Goal: Information Seeking & Learning: Learn about a topic

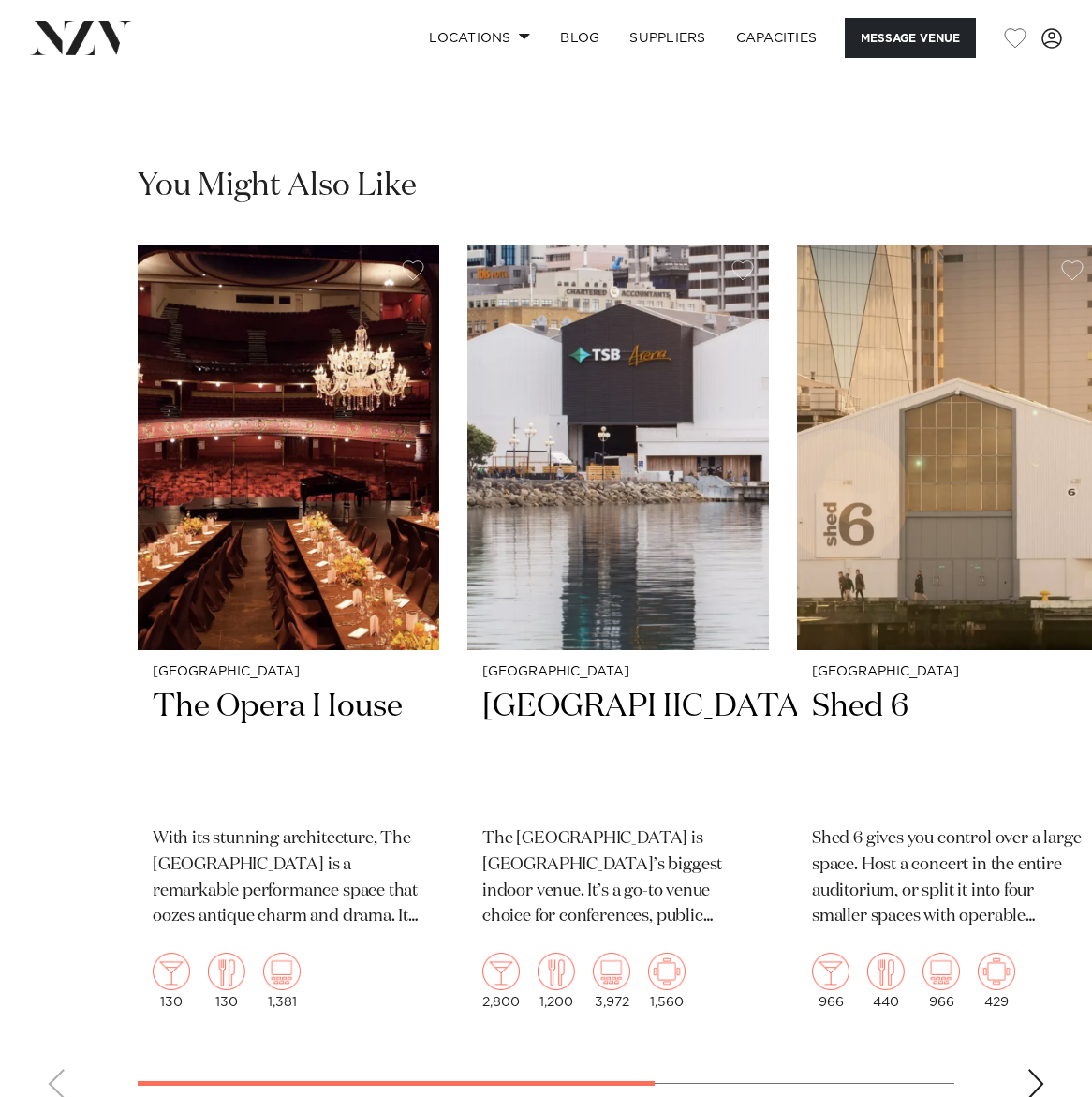
scroll to position [3781, 0]
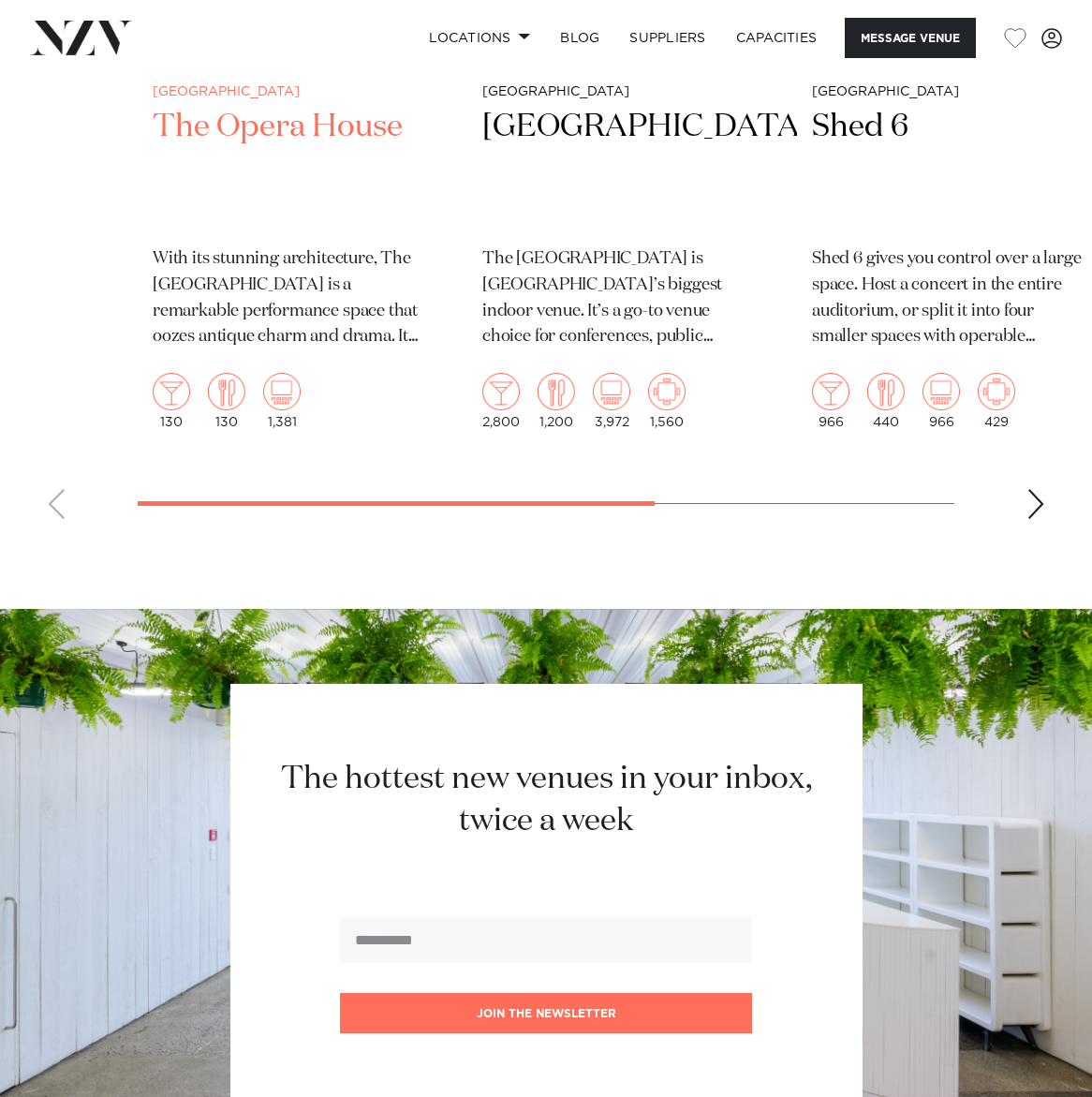
click at [295, 231] on h2 "The Opera House" at bounding box center [288, 169] width 272 height 124
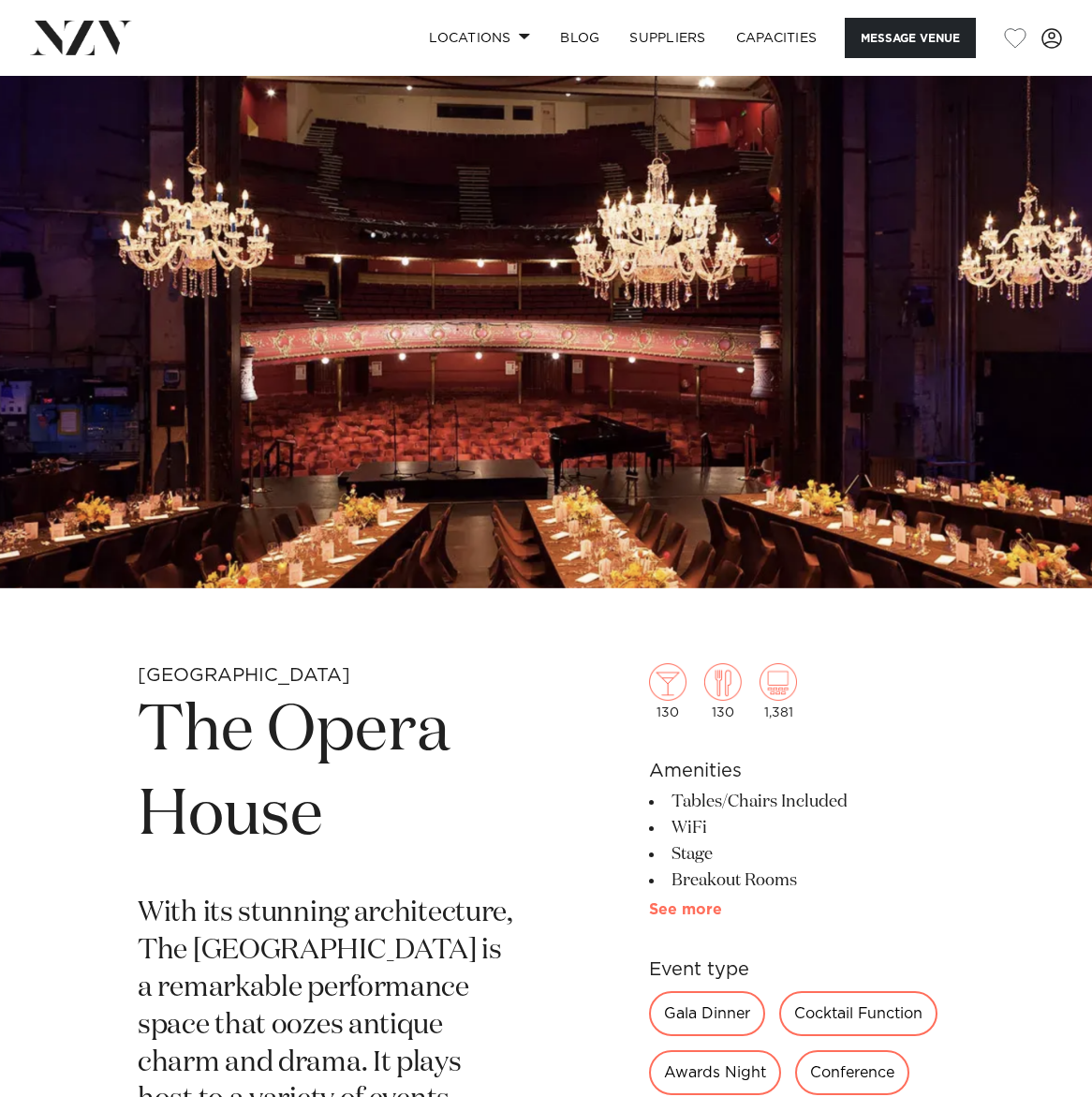
click at [701, 910] on link "See more" at bounding box center [722, 909] width 146 height 15
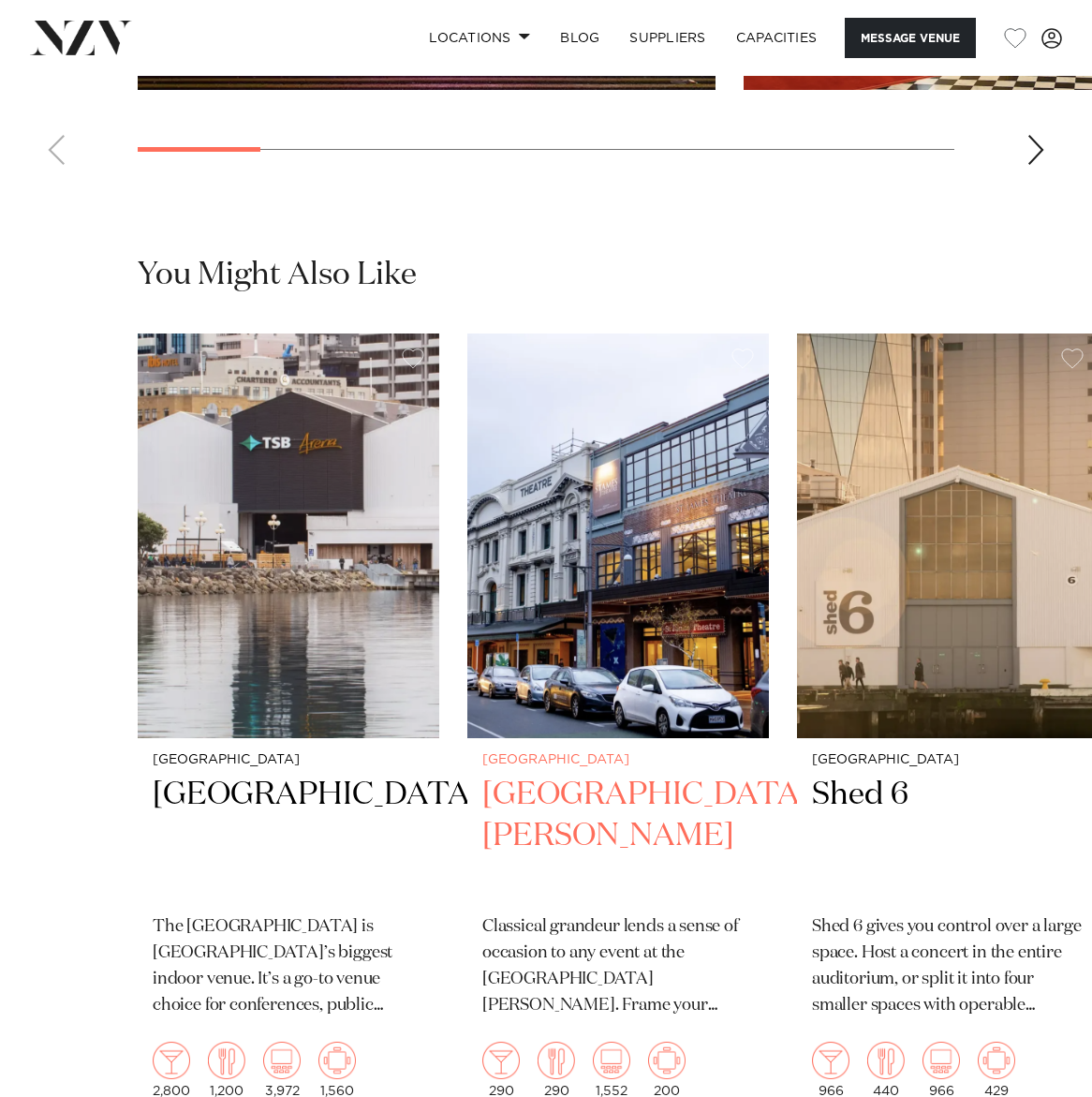
scroll to position [2216, 0]
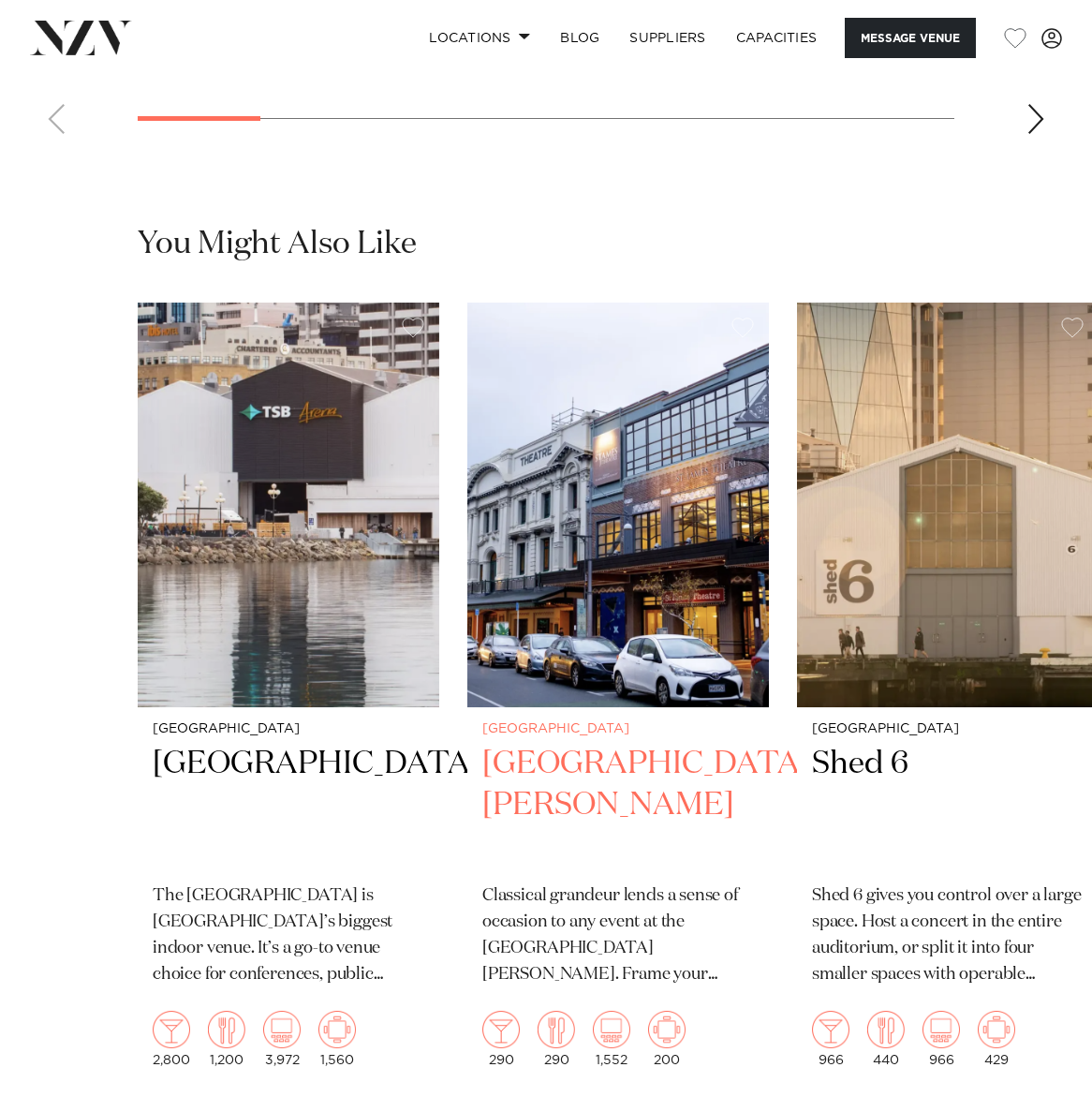
click at [585, 768] on h2 "[GEOGRAPHIC_DATA][PERSON_NAME]" at bounding box center [618, 805] width 272 height 124
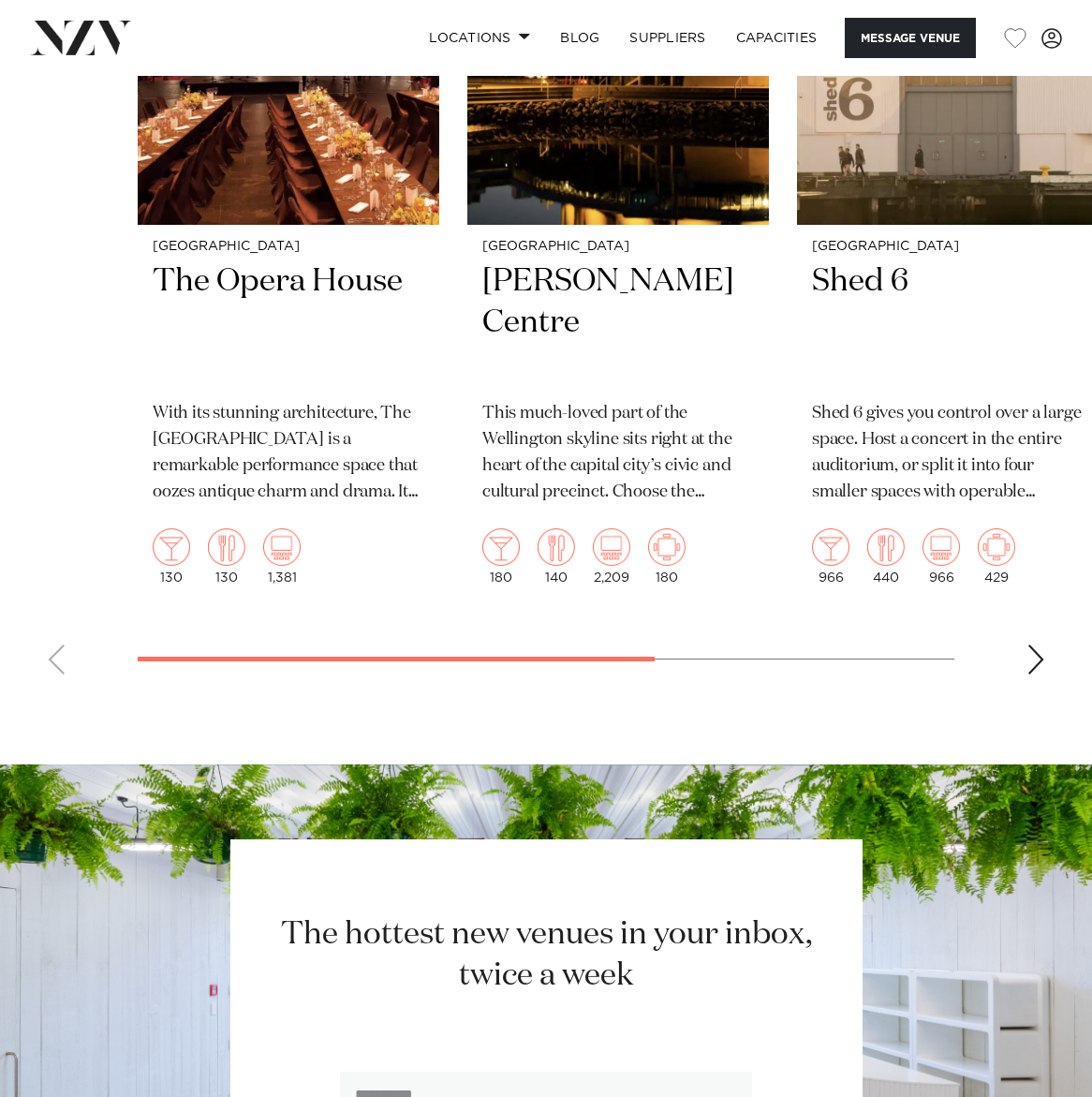
scroll to position [3332, 0]
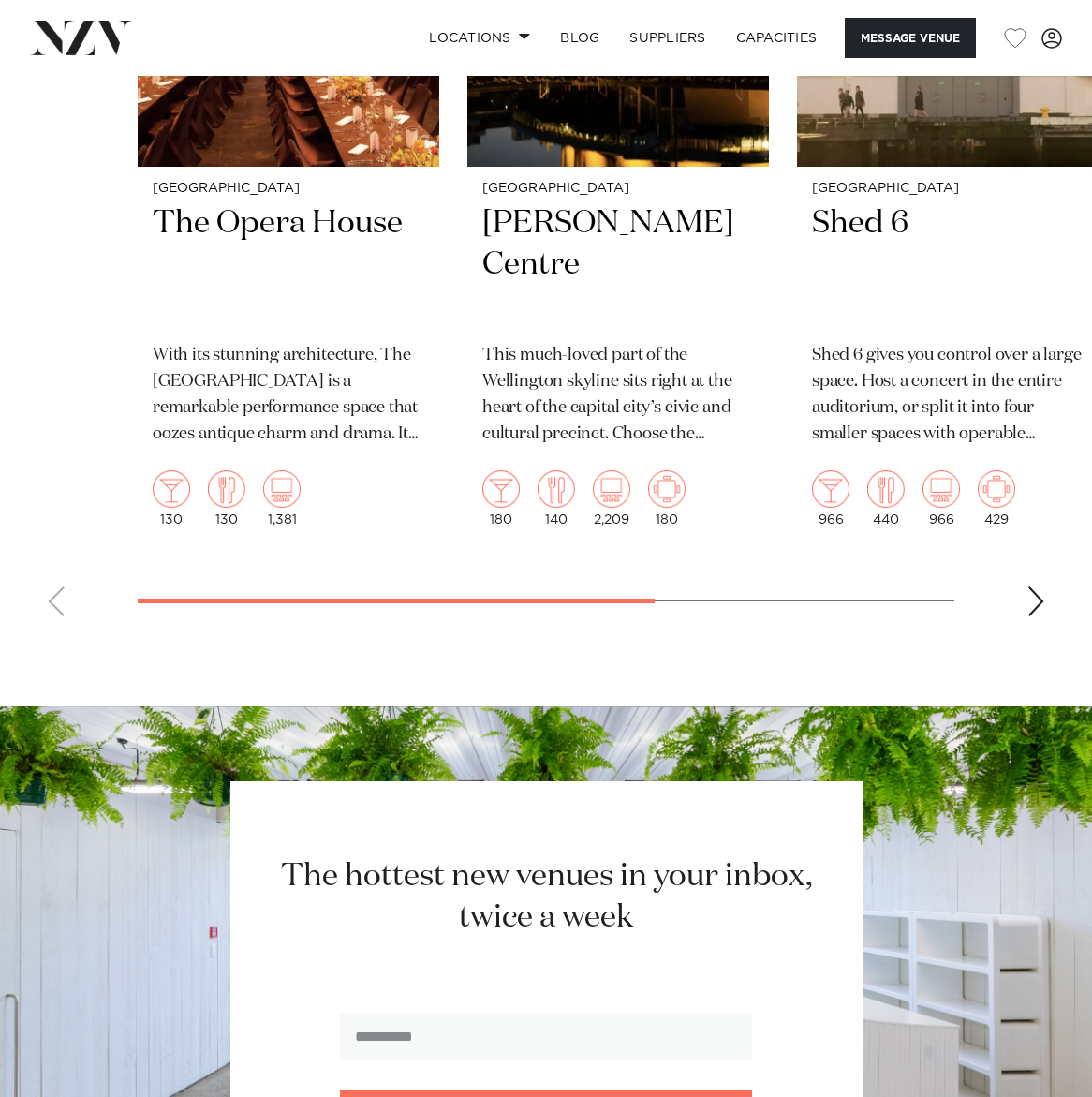
click at [1037, 616] on div "Next slide" at bounding box center [1035, 602] width 19 height 30
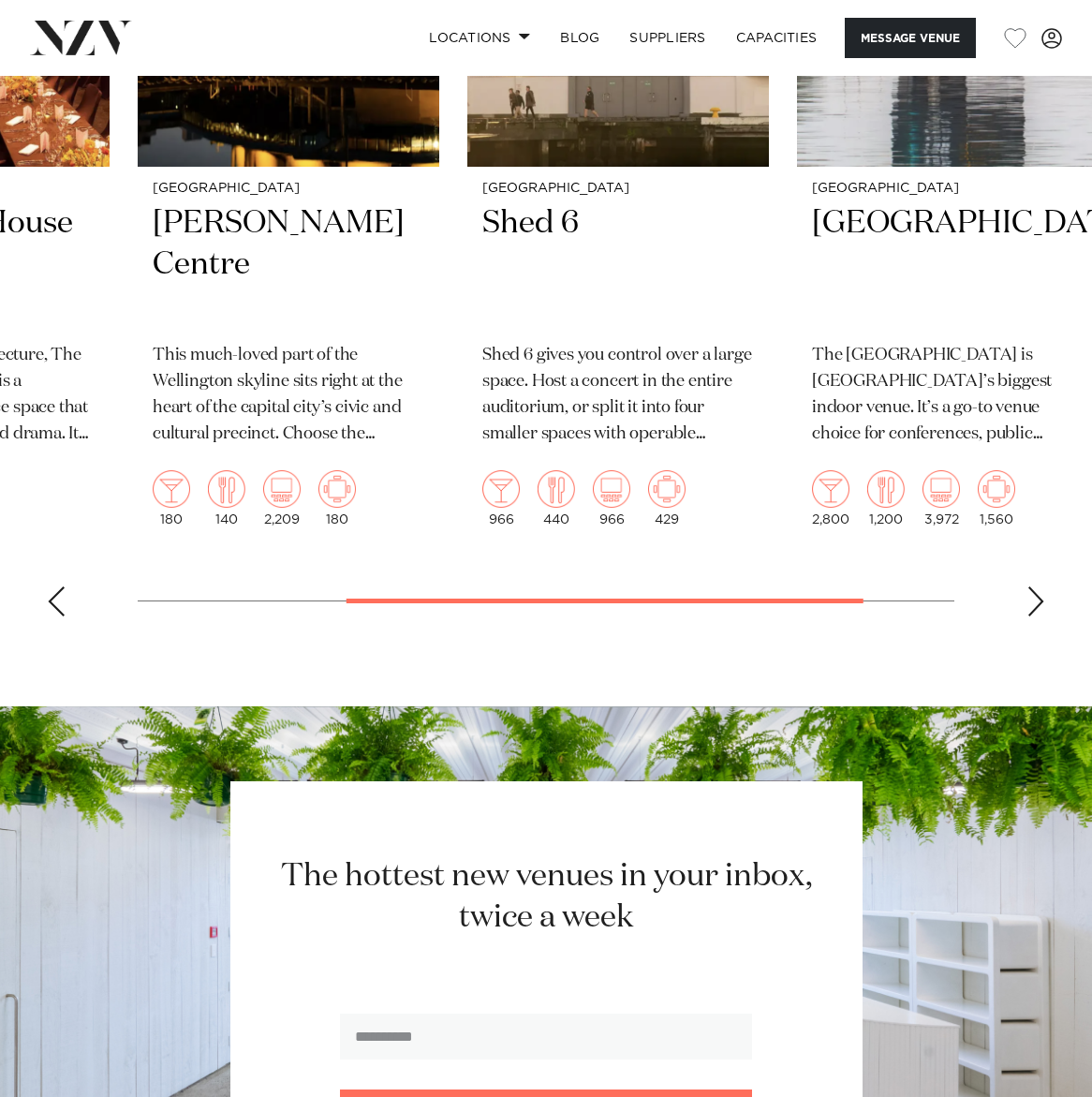
click at [1037, 616] on div "Next slide" at bounding box center [1035, 602] width 19 height 30
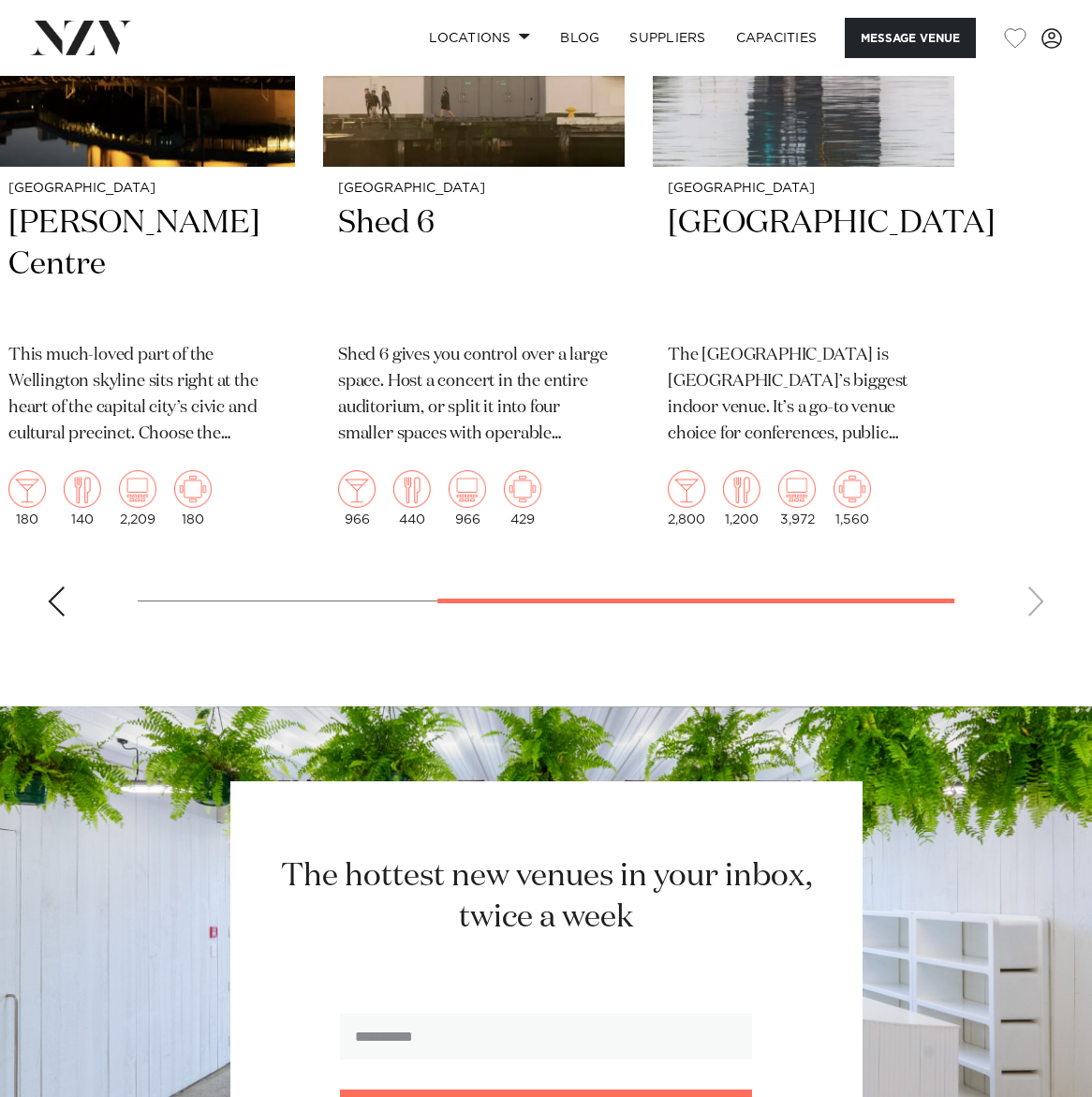
click at [55, 616] on div "Previous slide" at bounding box center [56, 602] width 19 height 30
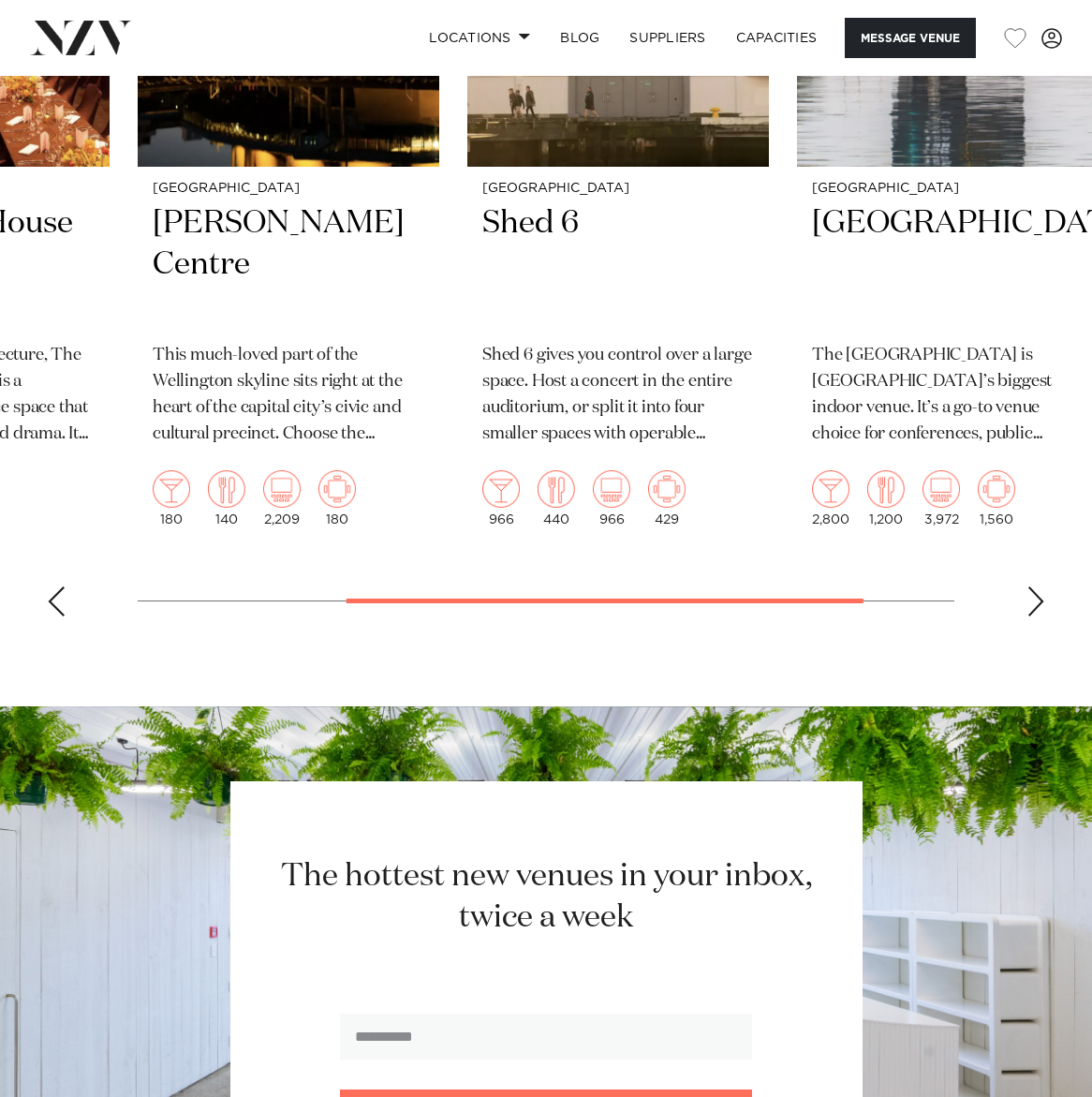
click at [55, 616] on div "Previous slide" at bounding box center [56, 602] width 19 height 30
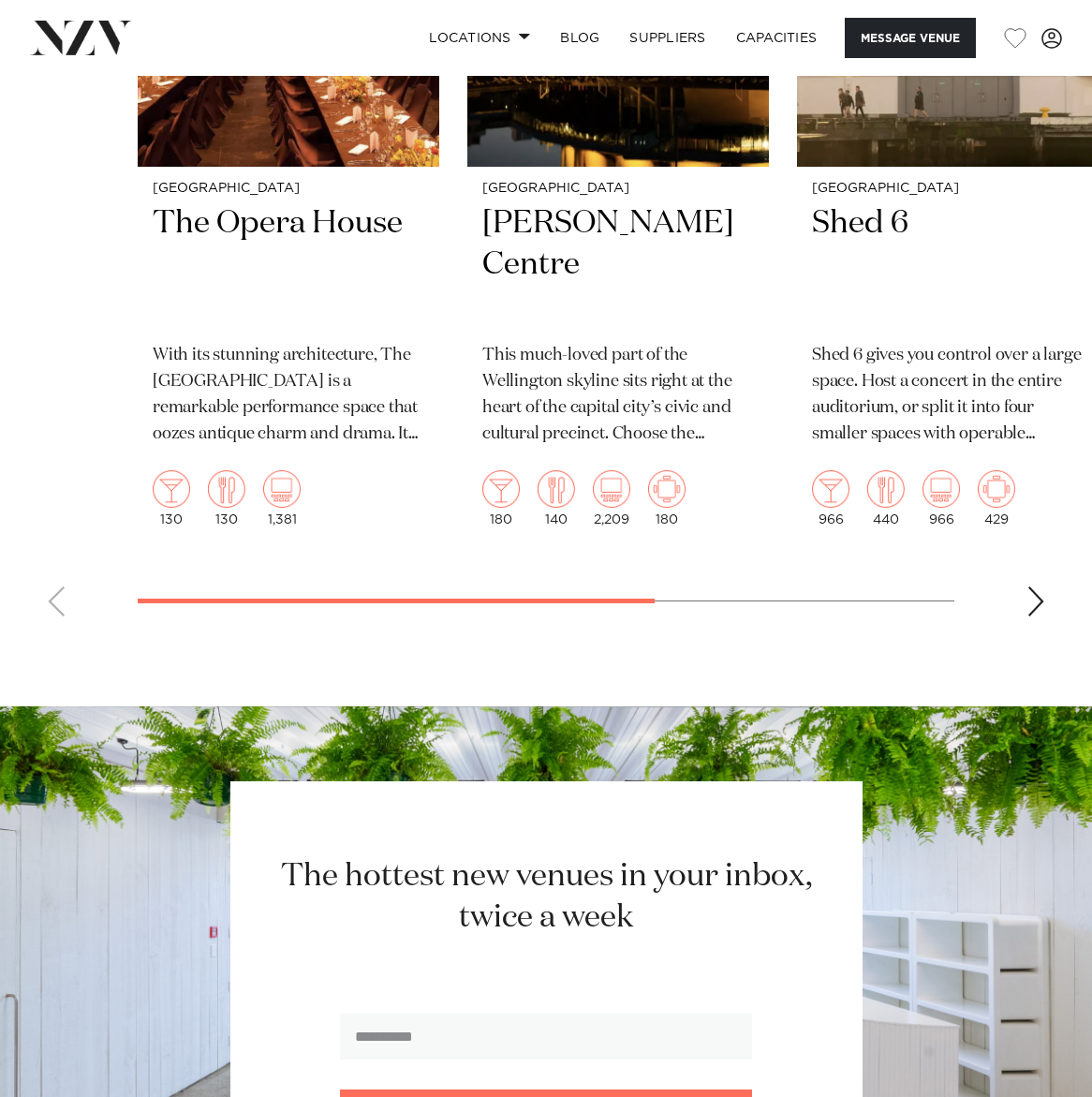
click at [55, 631] on swiper-container "Wellington The Opera House With its stunning architecture, The Opera House is a…" at bounding box center [546, 196] width 1092 height 869
click at [875, 328] on h2 "Shed 6" at bounding box center [947, 265] width 272 height 124
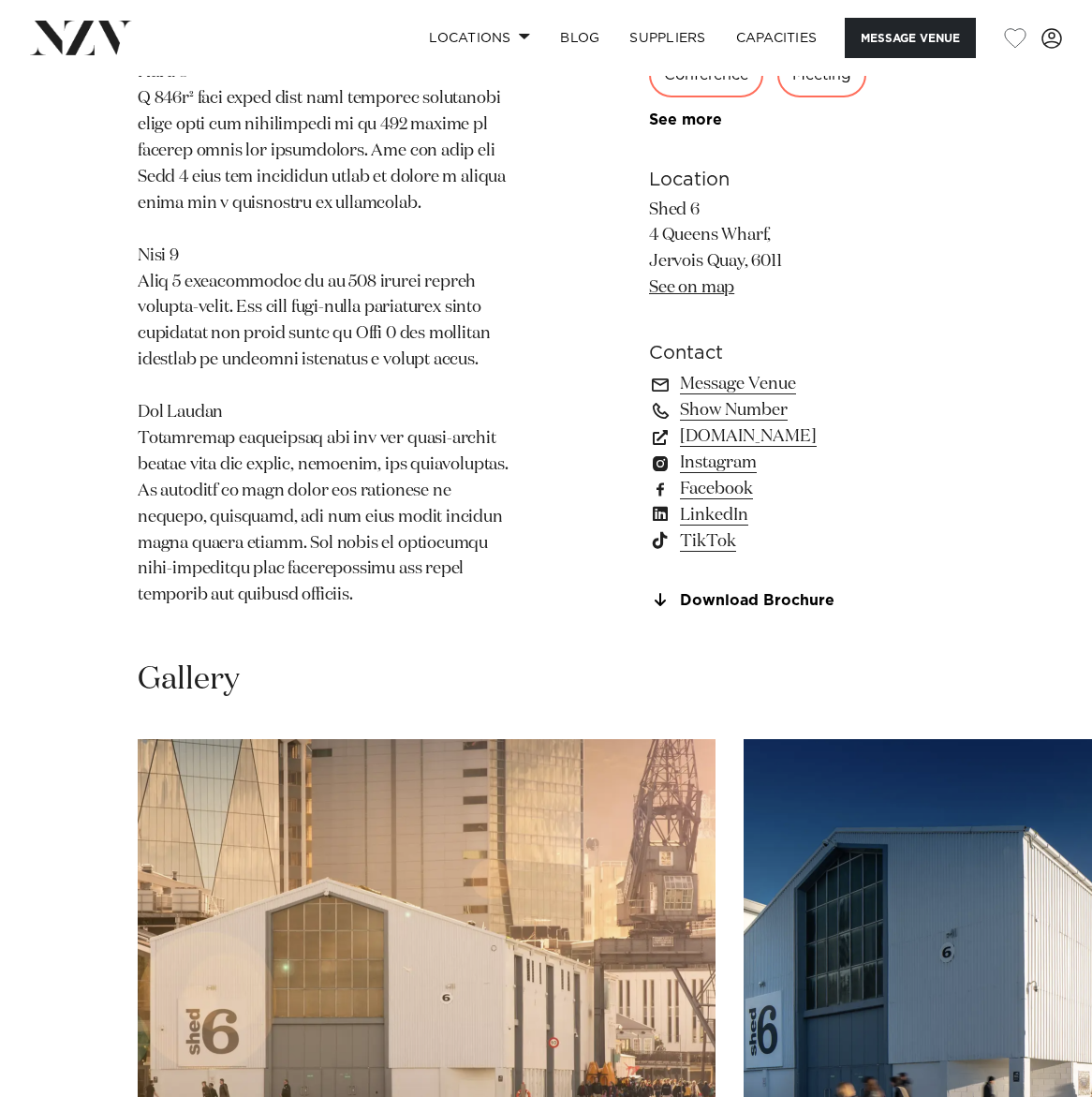
scroll to position [2058, 0]
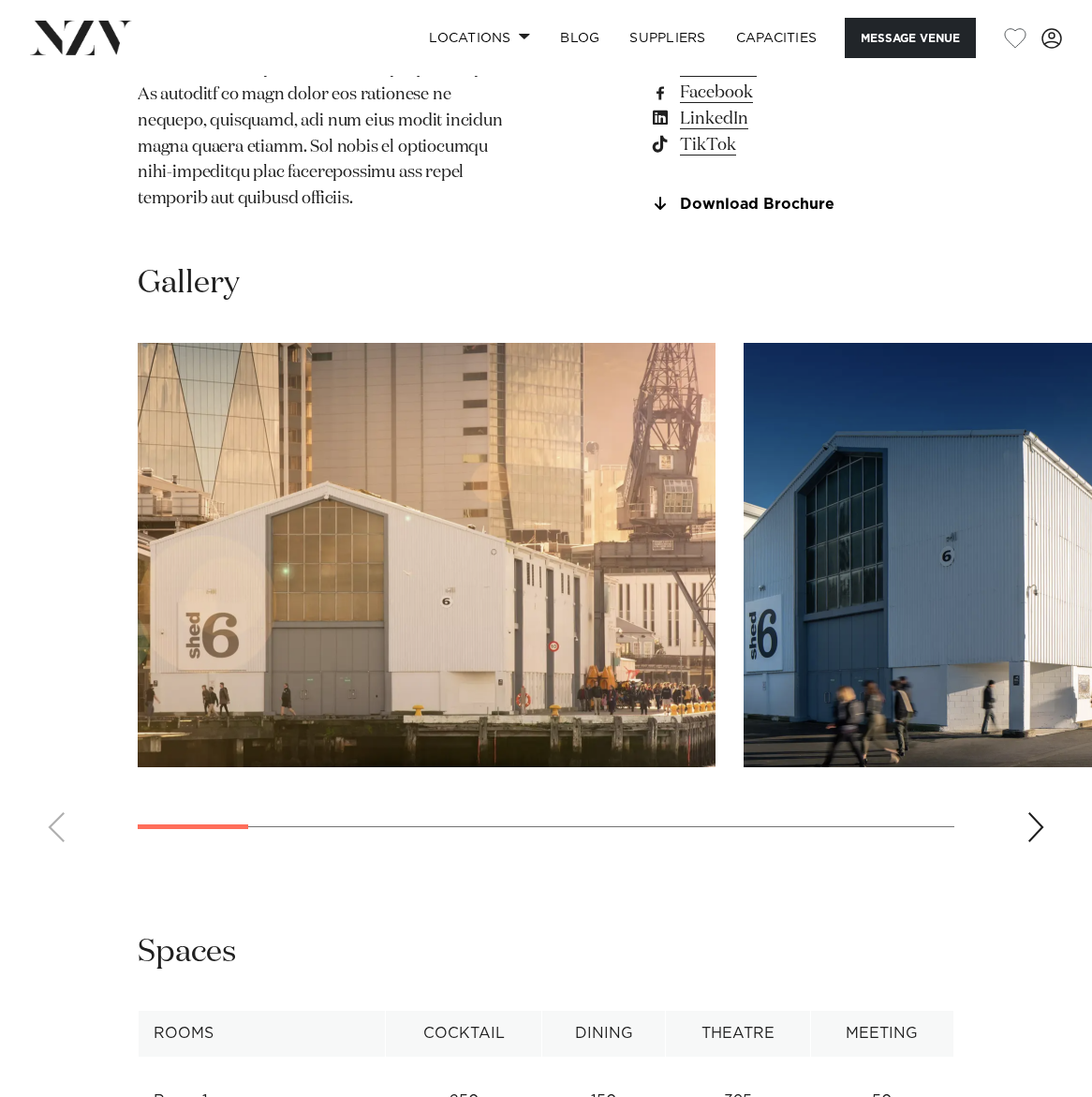
click at [1034, 842] on div "Next slide" at bounding box center [1035, 827] width 19 height 30
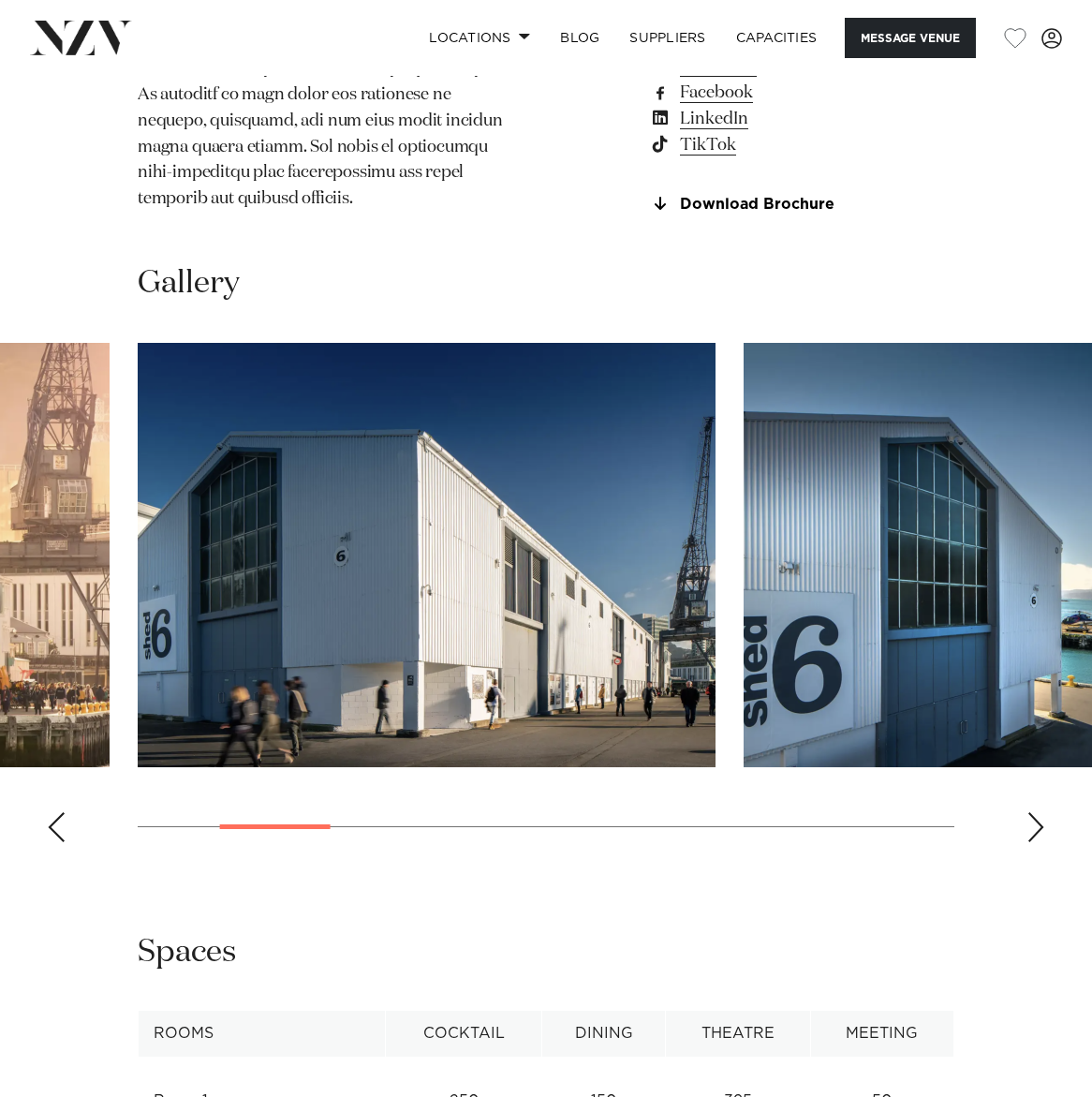
click at [1034, 842] on div "Next slide" at bounding box center [1035, 827] width 19 height 30
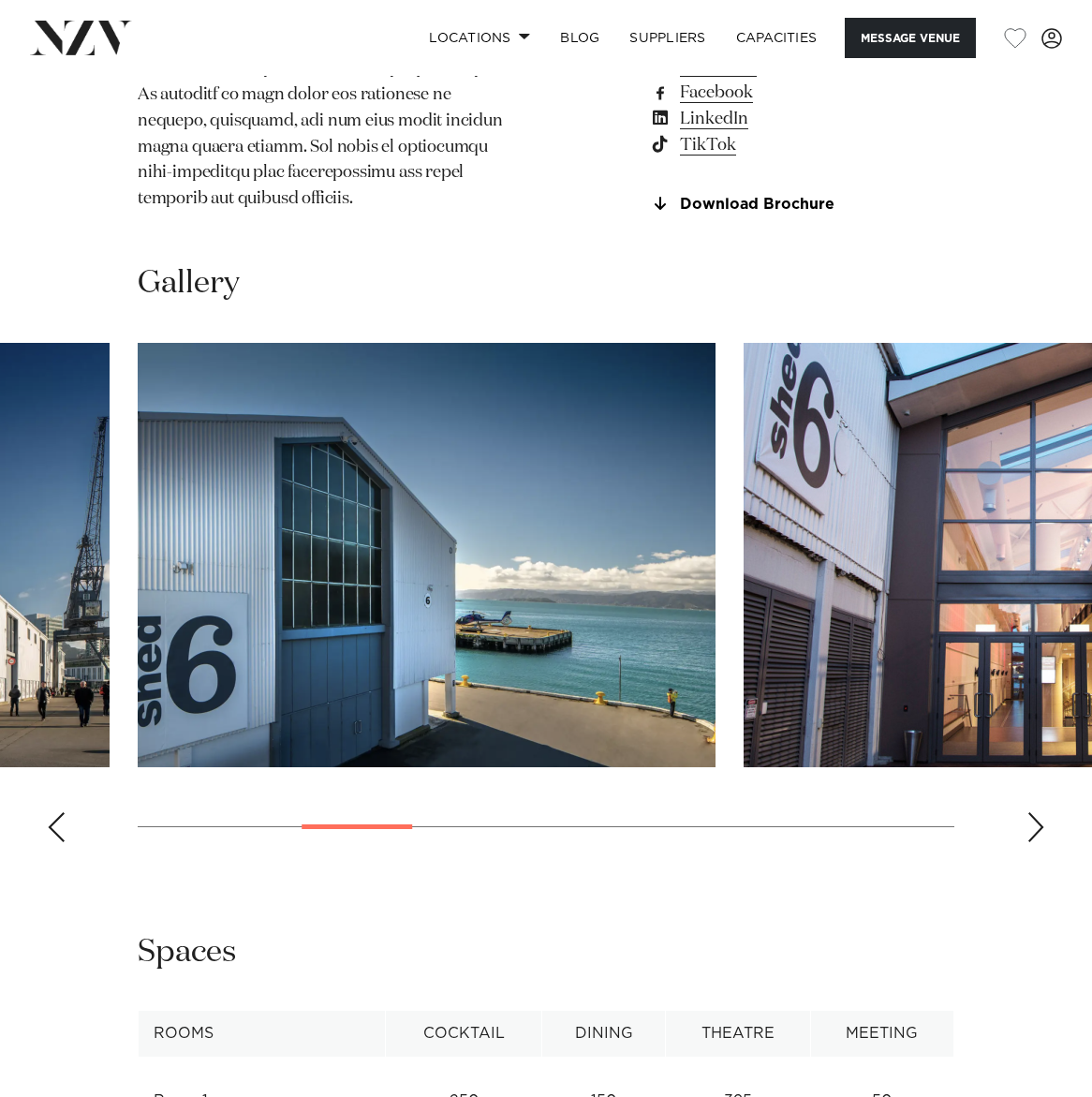
click at [1029, 842] on div "Next slide" at bounding box center [1035, 827] width 19 height 30
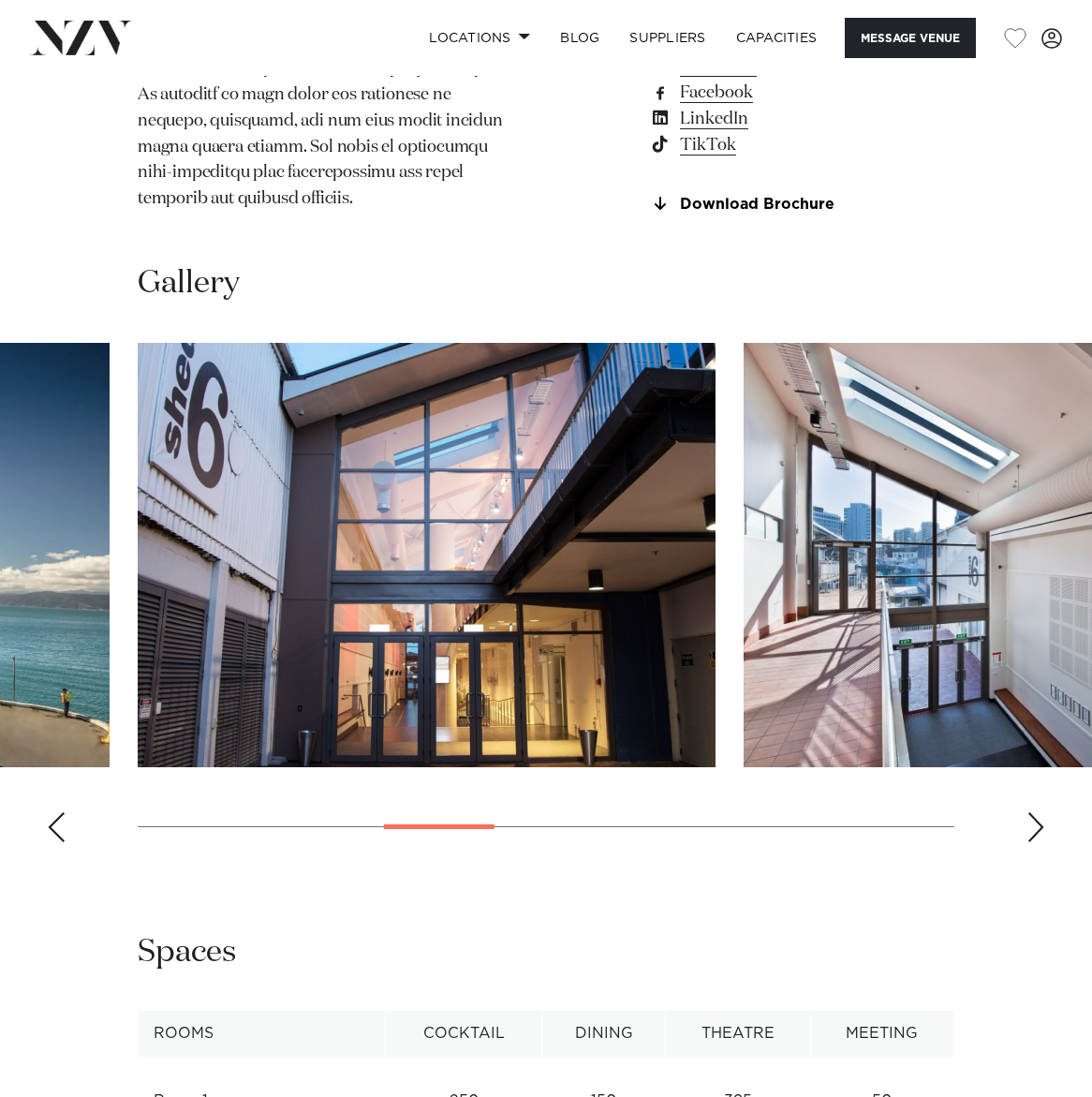
click at [1029, 842] on div "Next slide" at bounding box center [1035, 827] width 19 height 30
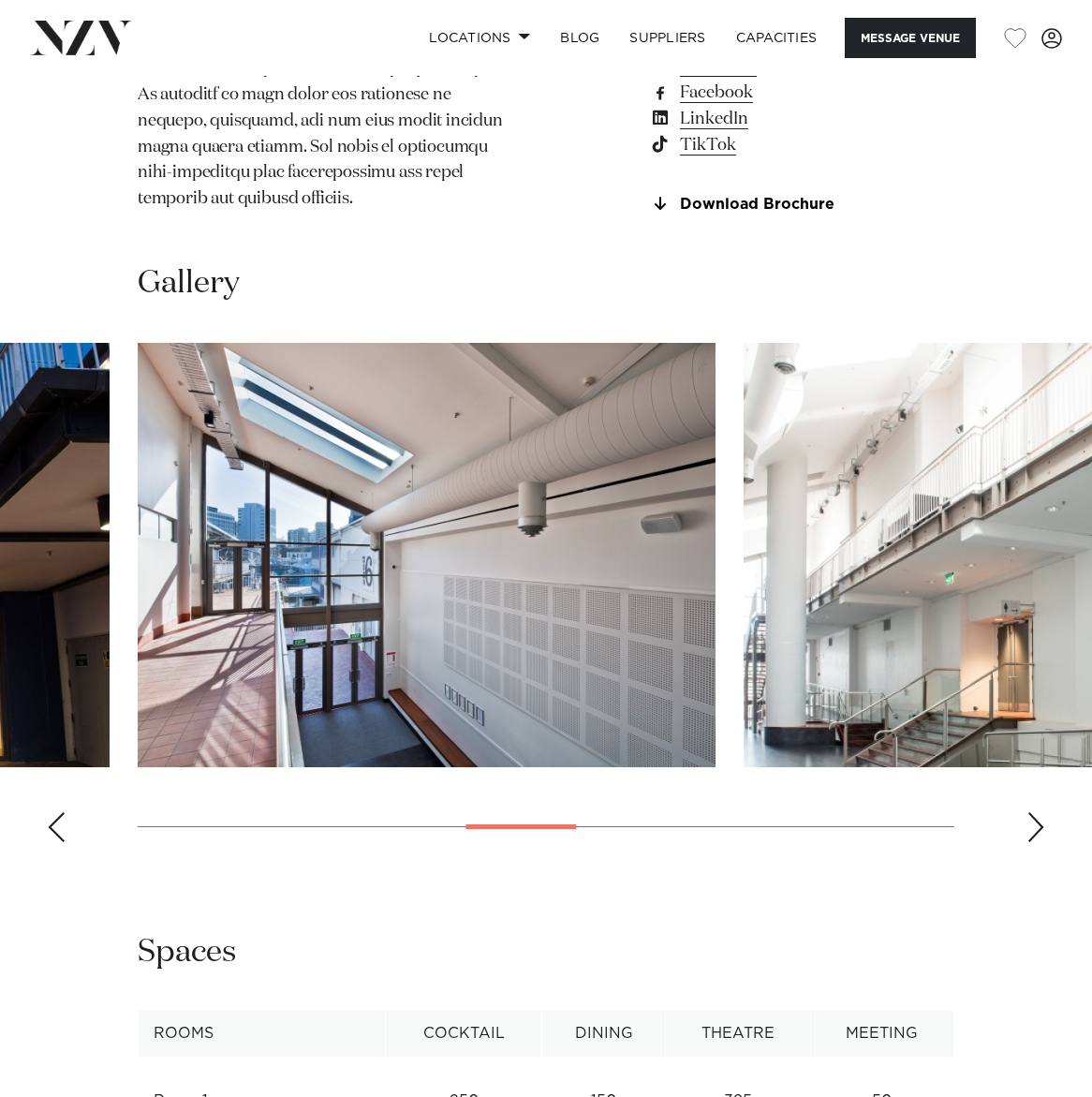
click at [1029, 842] on div "Next slide" at bounding box center [1035, 827] width 19 height 30
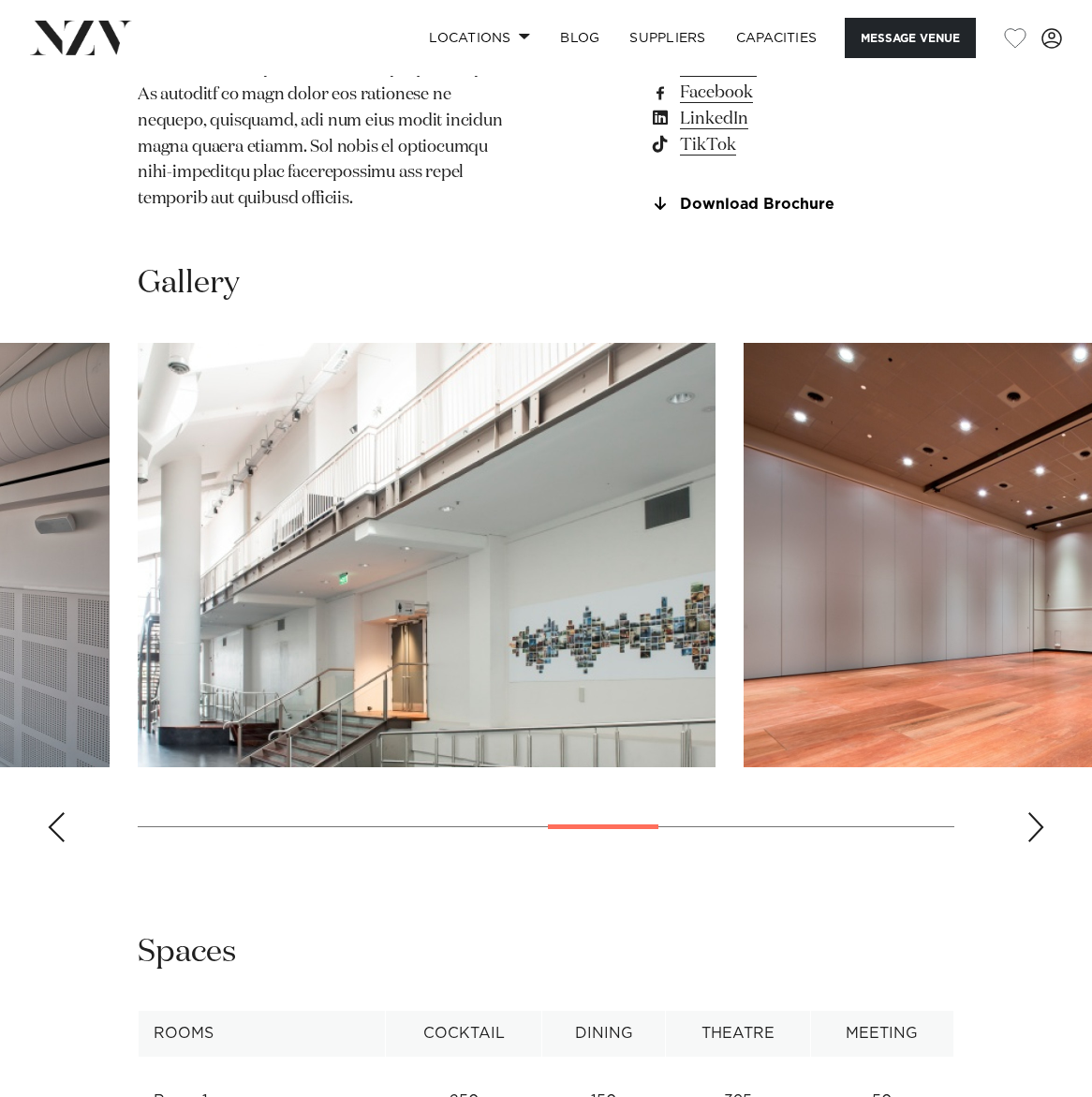
click at [1029, 842] on div "Next slide" at bounding box center [1035, 827] width 19 height 30
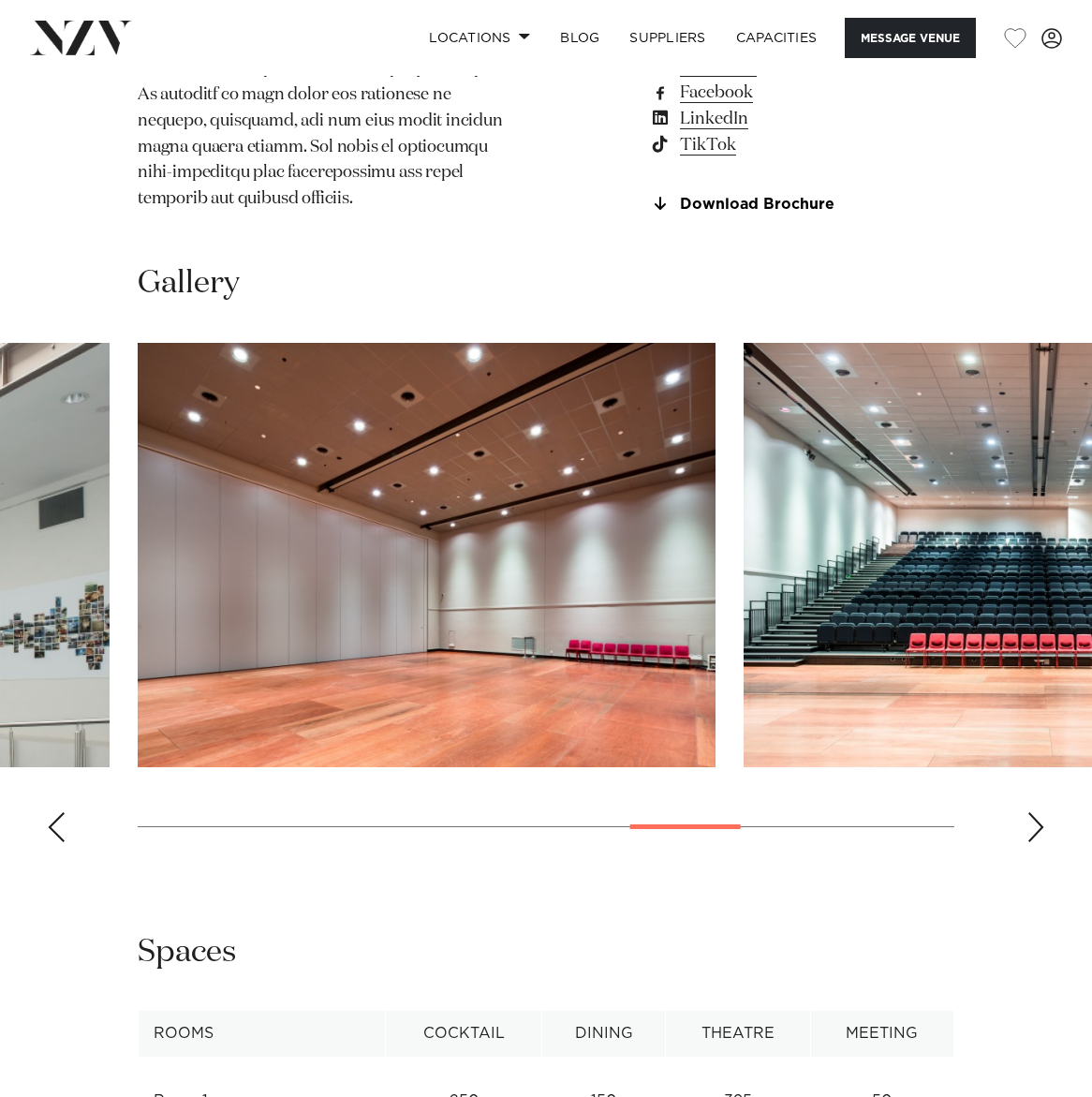
click at [1029, 842] on div "Next slide" at bounding box center [1035, 827] width 19 height 30
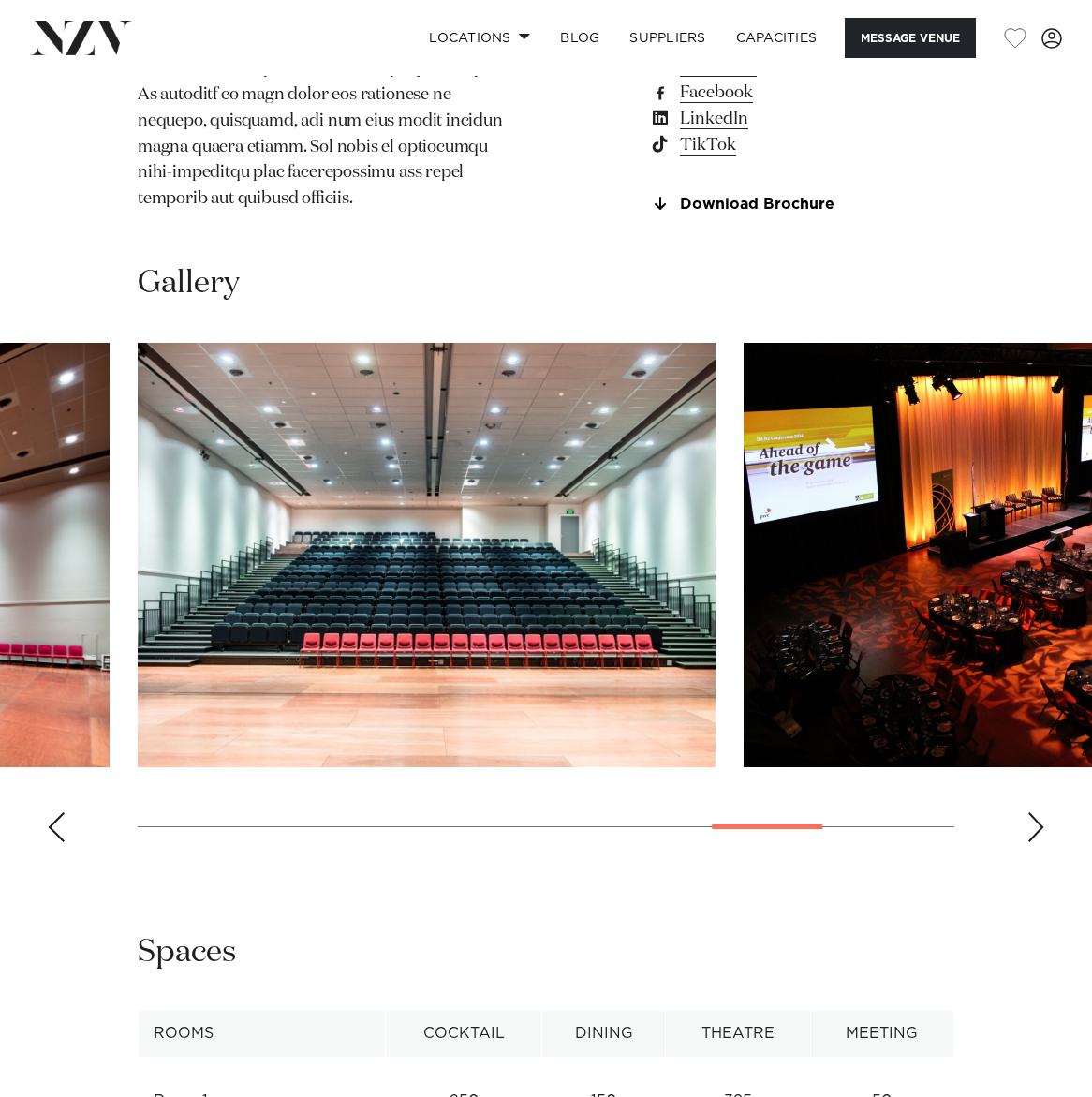
click at [1029, 842] on div "Next slide" at bounding box center [1035, 827] width 19 height 30
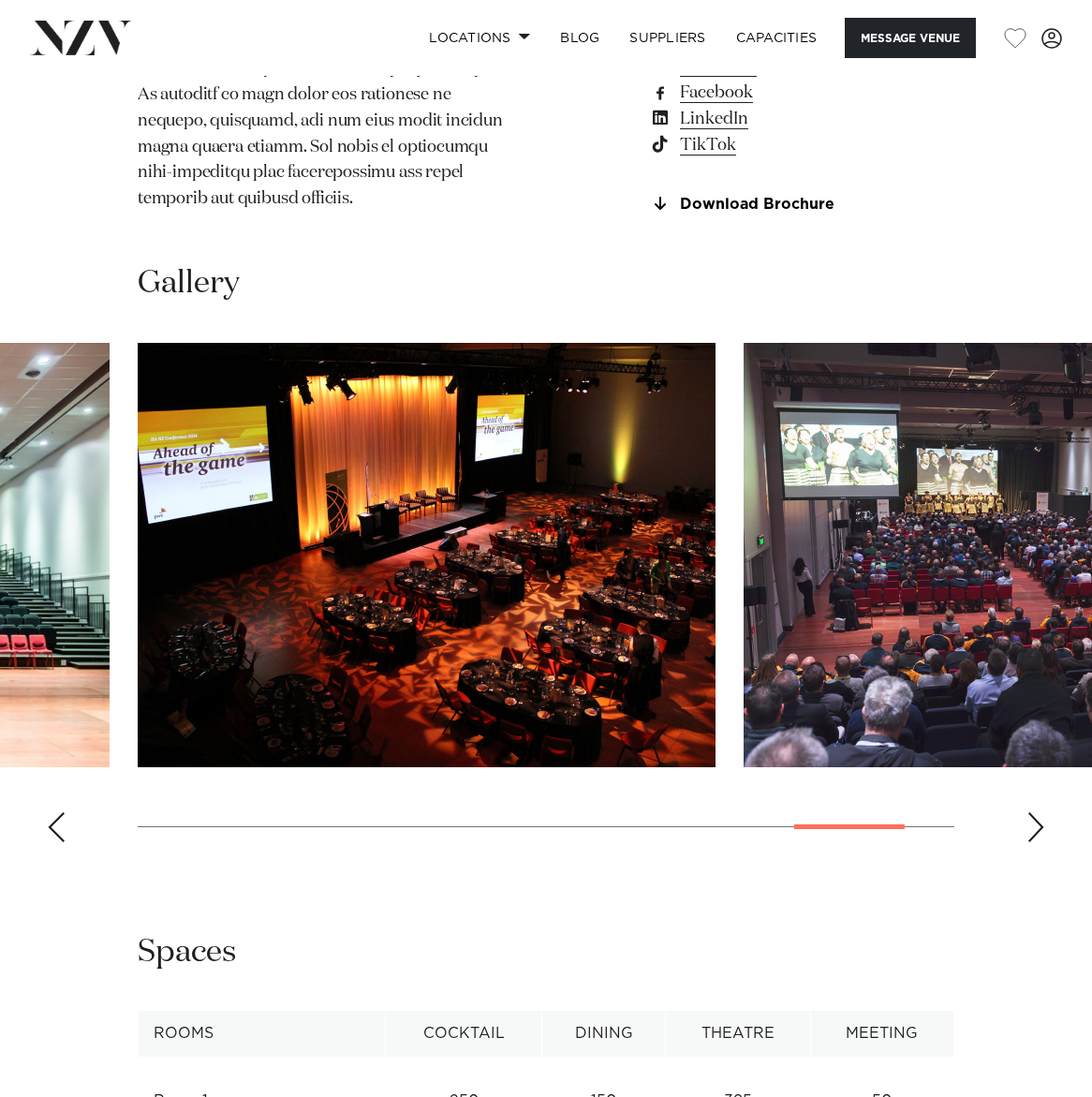
click at [1028, 842] on div "Next slide" at bounding box center [1035, 827] width 19 height 30
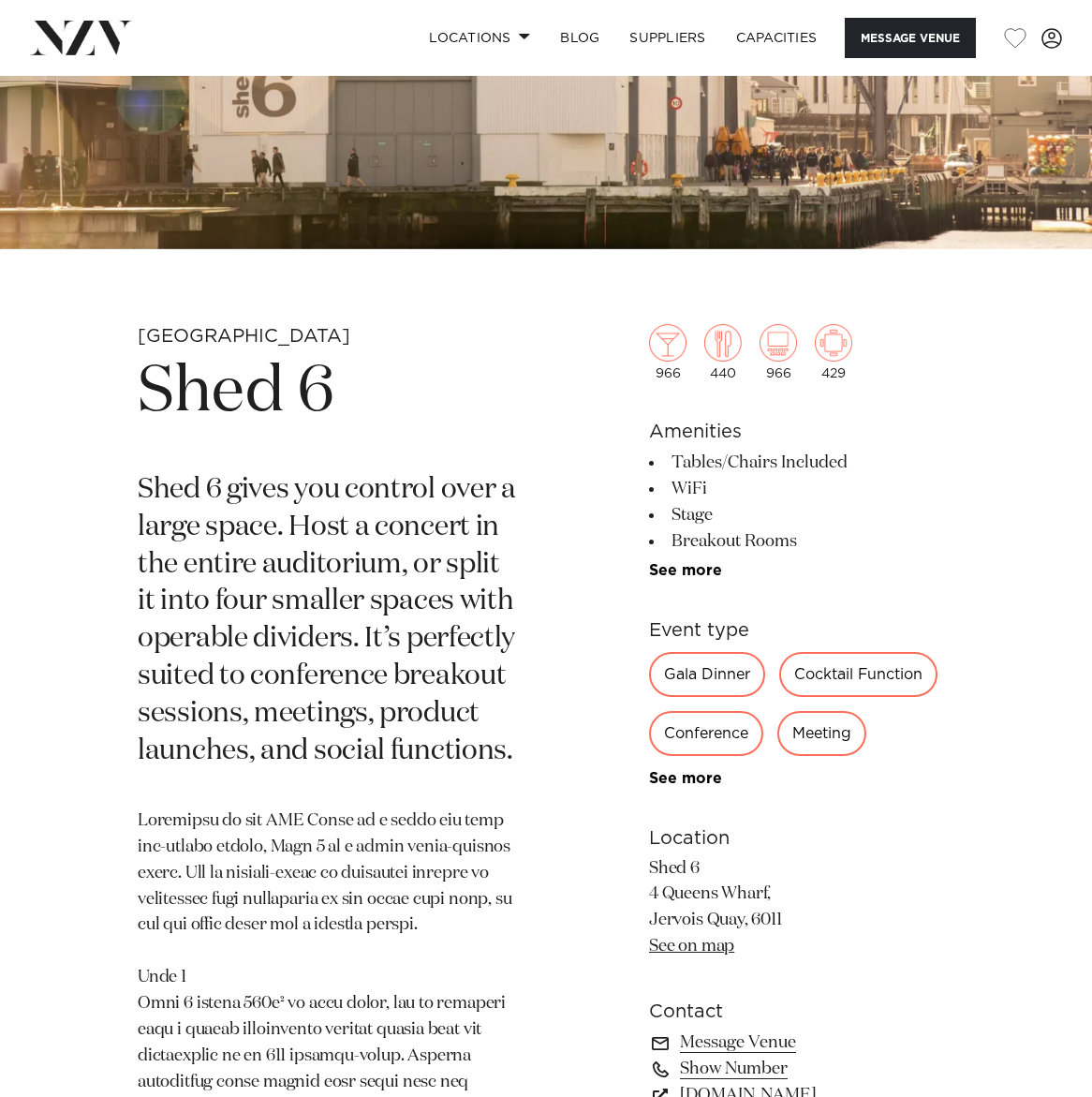
scroll to position [0, 0]
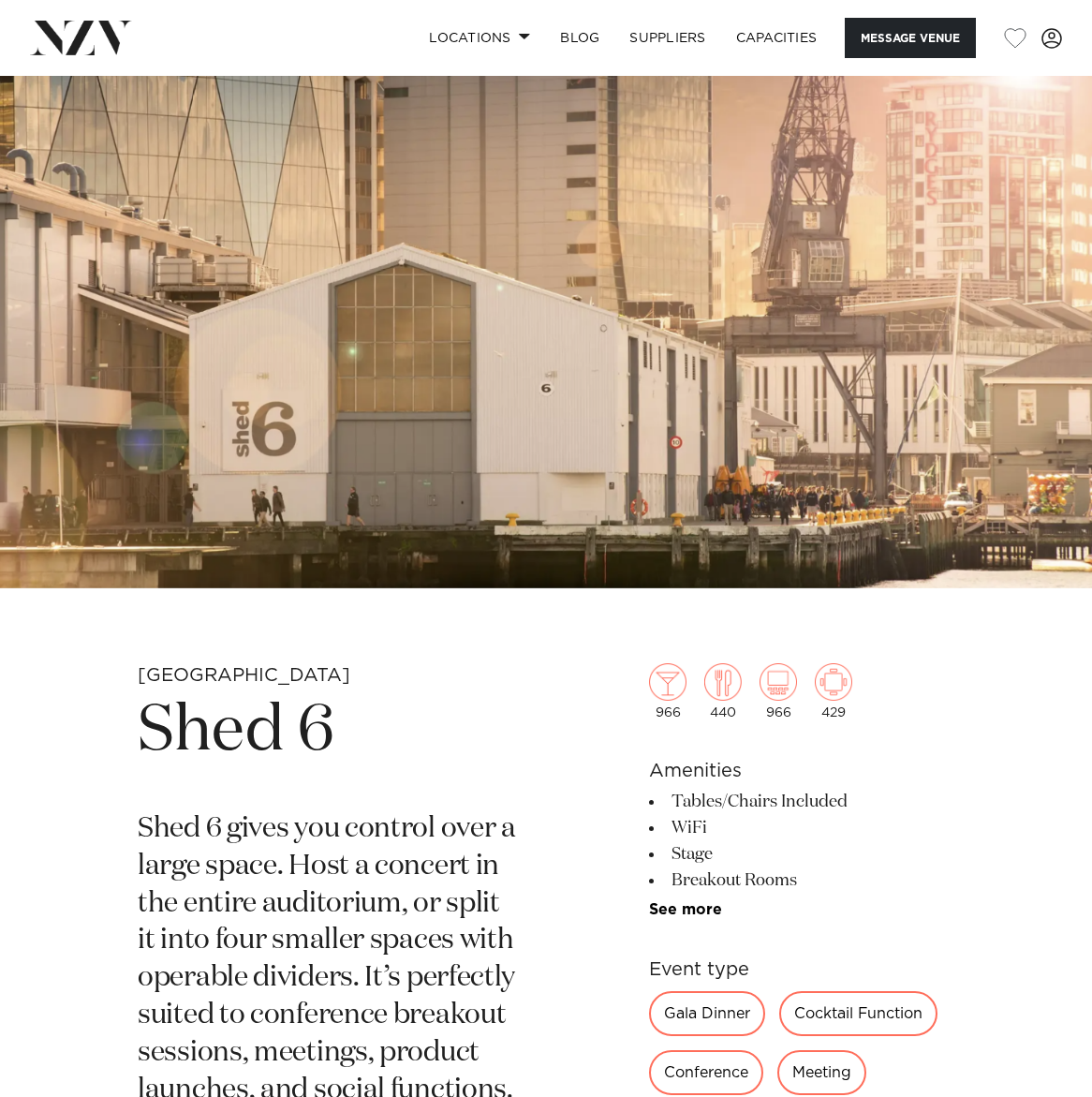
click at [73, 46] on img at bounding box center [81, 38] width 102 height 34
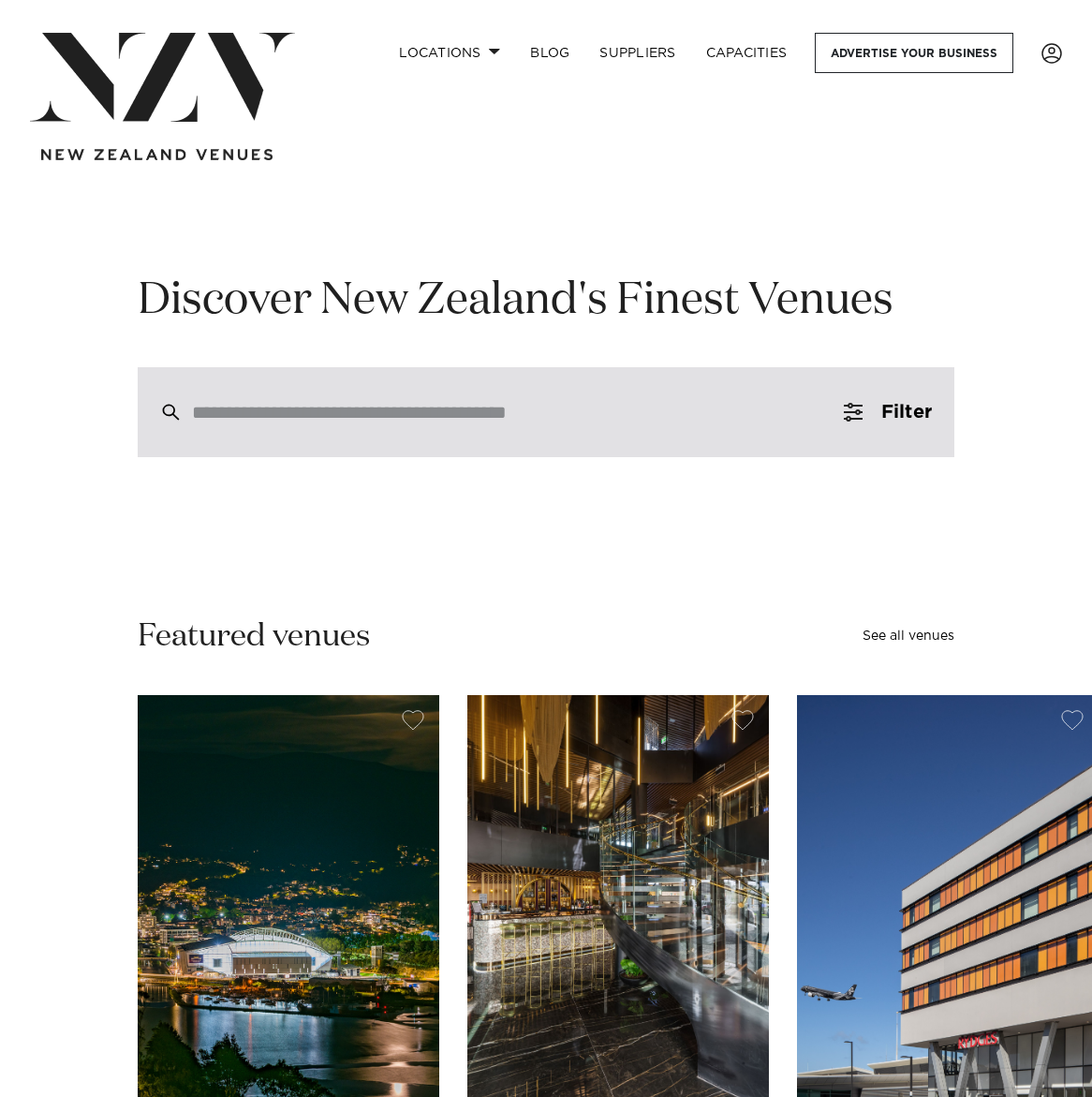
click at [236, 419] on input "search" at bounding box center [506, 412] width 628 height 21
type input "**********"
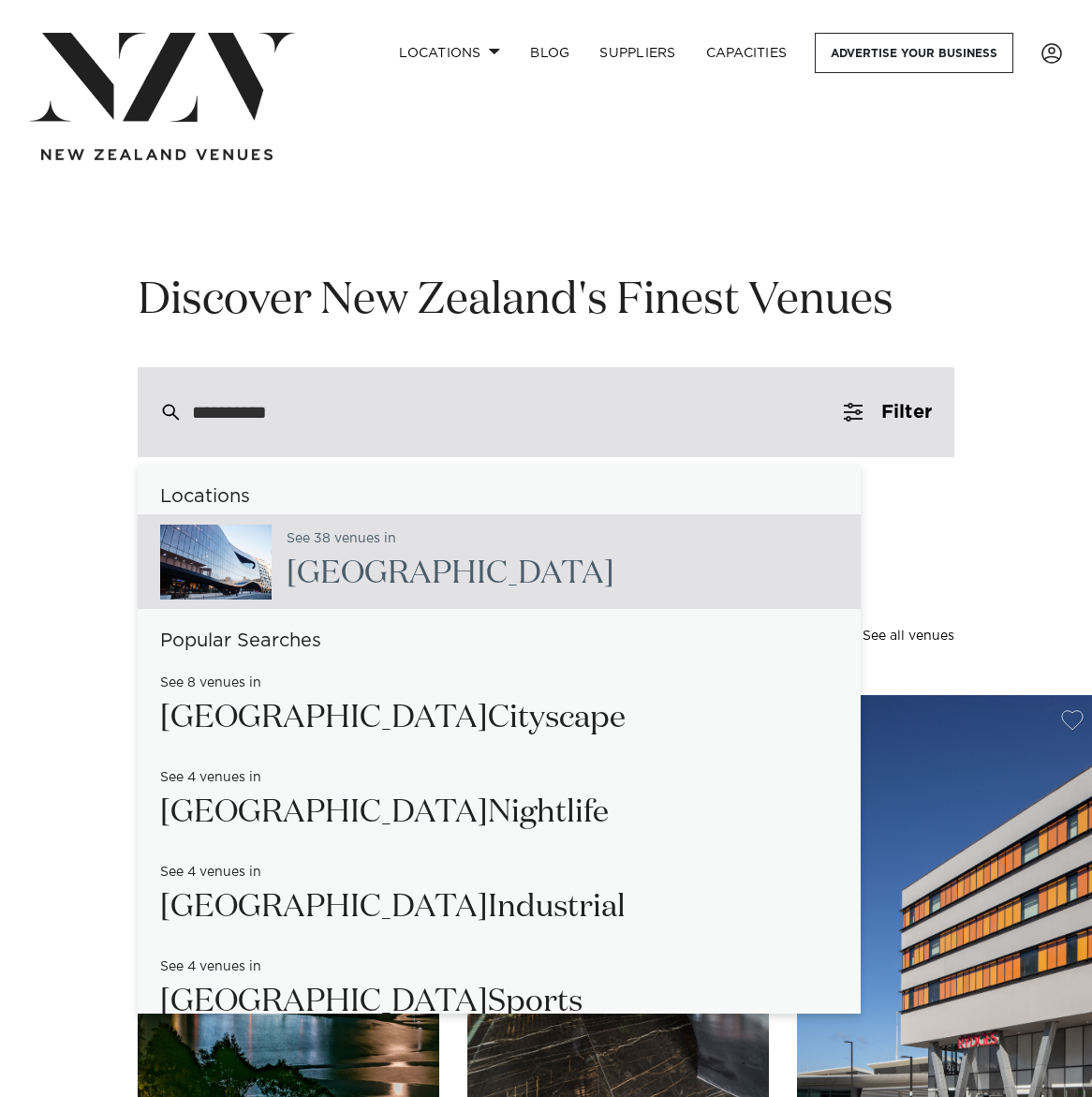
click at [346, 575] on span "[GEOGRAPHIC_DATA]" at bounding box center [451, 573] width 328 height 31
type input "**********"
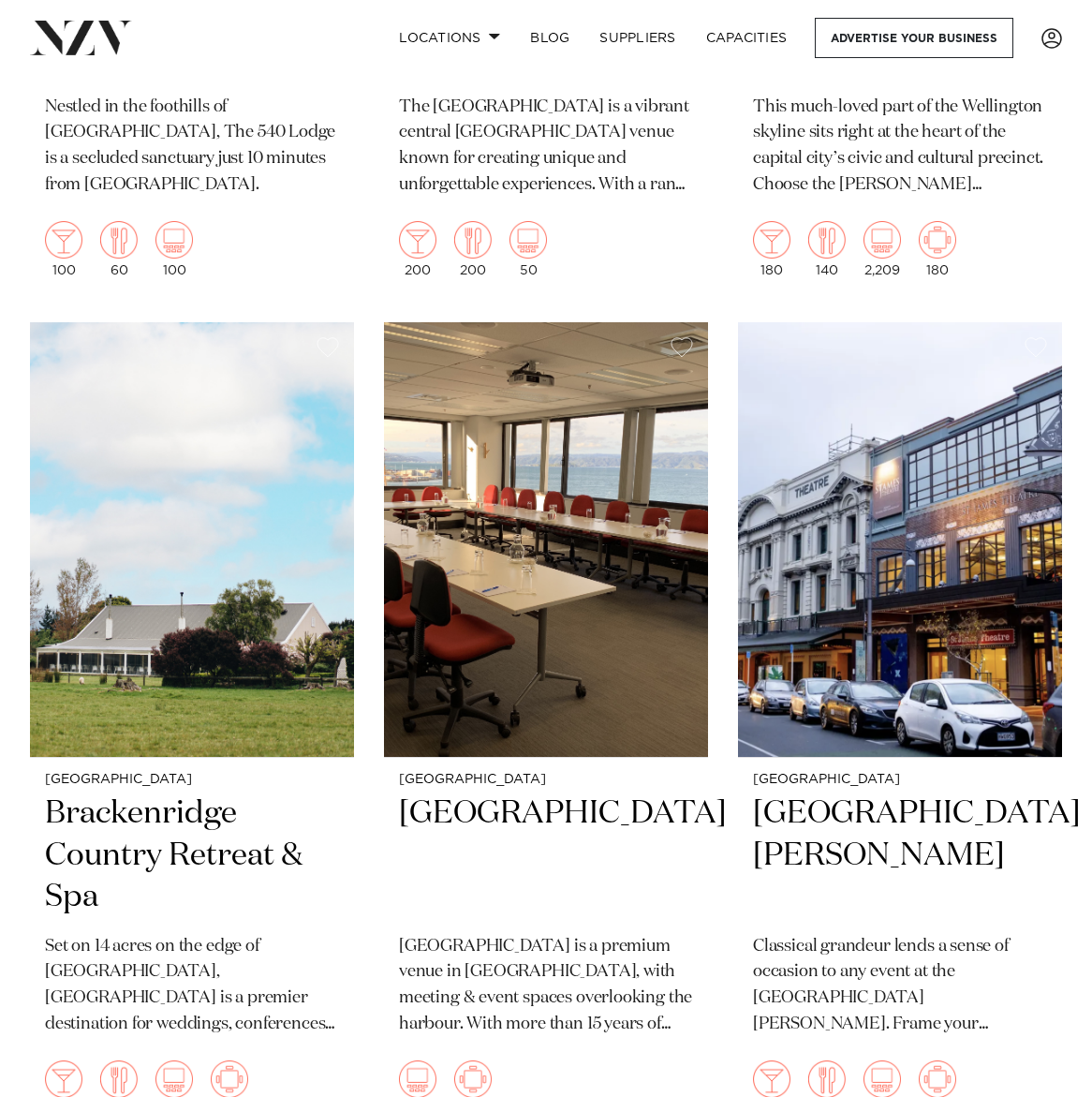
scroll to position [5551, 0]
